Goal: Navigation & Orientation: Find specific page/section

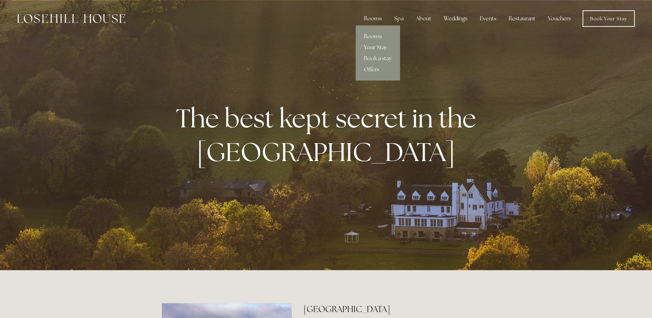
click at [378, 20] on div "Rooms" at bounding box center [373, 19] width 29 height 14
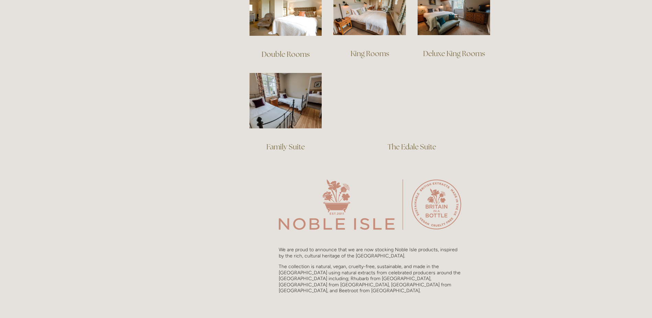
scroll to position [481, 0]
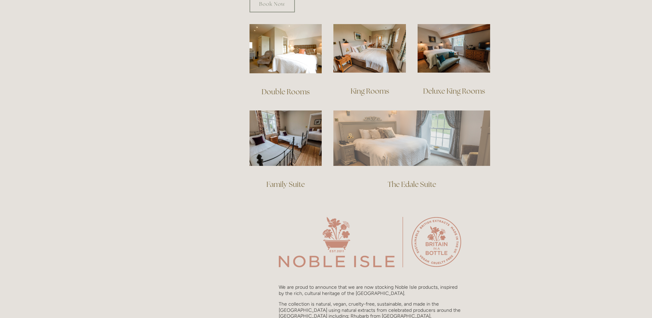
click at [401, 145] on img at bounding box center [411, 137] width 157 height 55
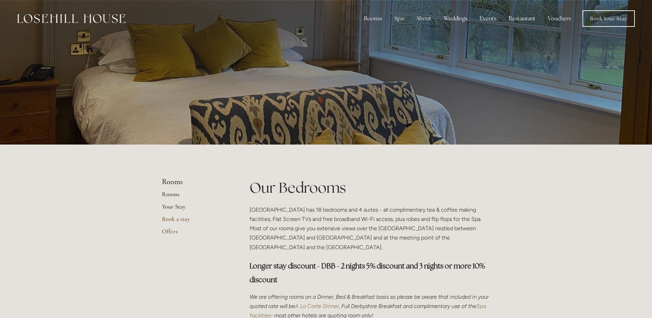
click at [172, 207] on link "Your Stay" at bounding box center [195, 208] width 66 height 12
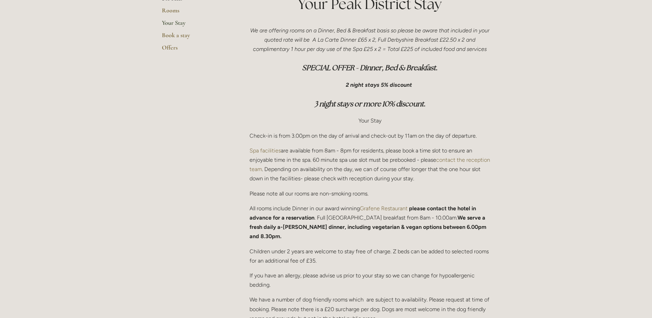
scroll to position [69, 0]
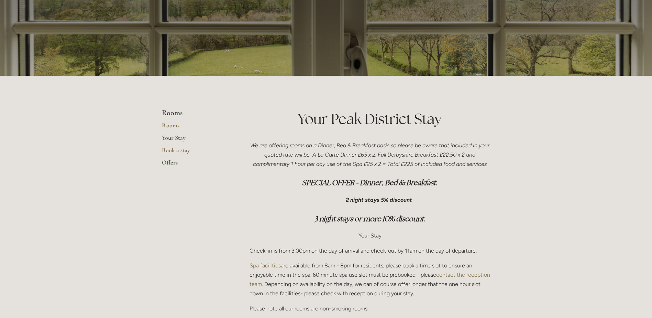
click at [171, 164] on link "Offers" at bounding box center [195, 164] width 66 height 12
